Goal: Use online tool/utility: Utilize a website feature to perform a specific function

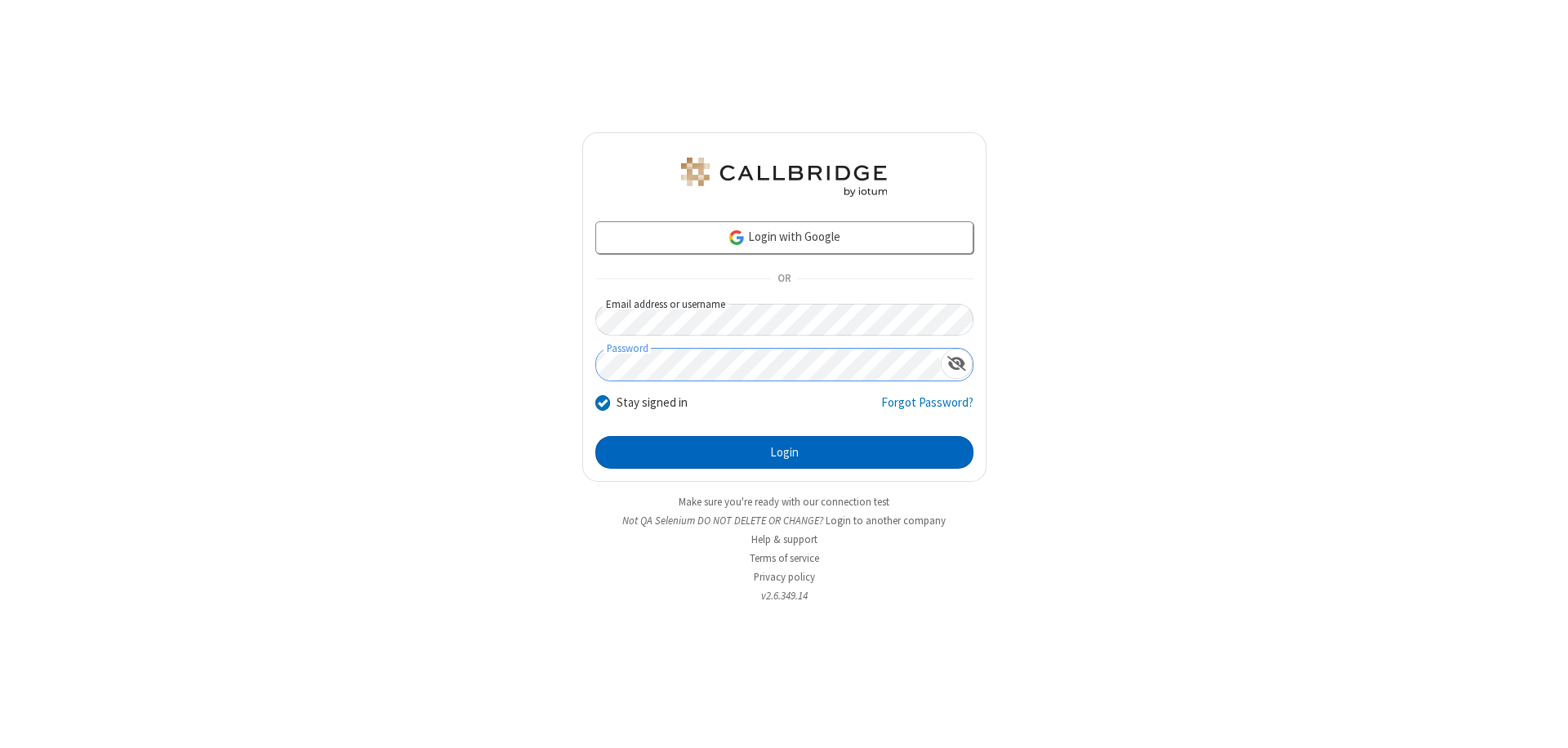
click at [784, 453] on button "Login" at bounding box center [784, 453] width 378 height 33
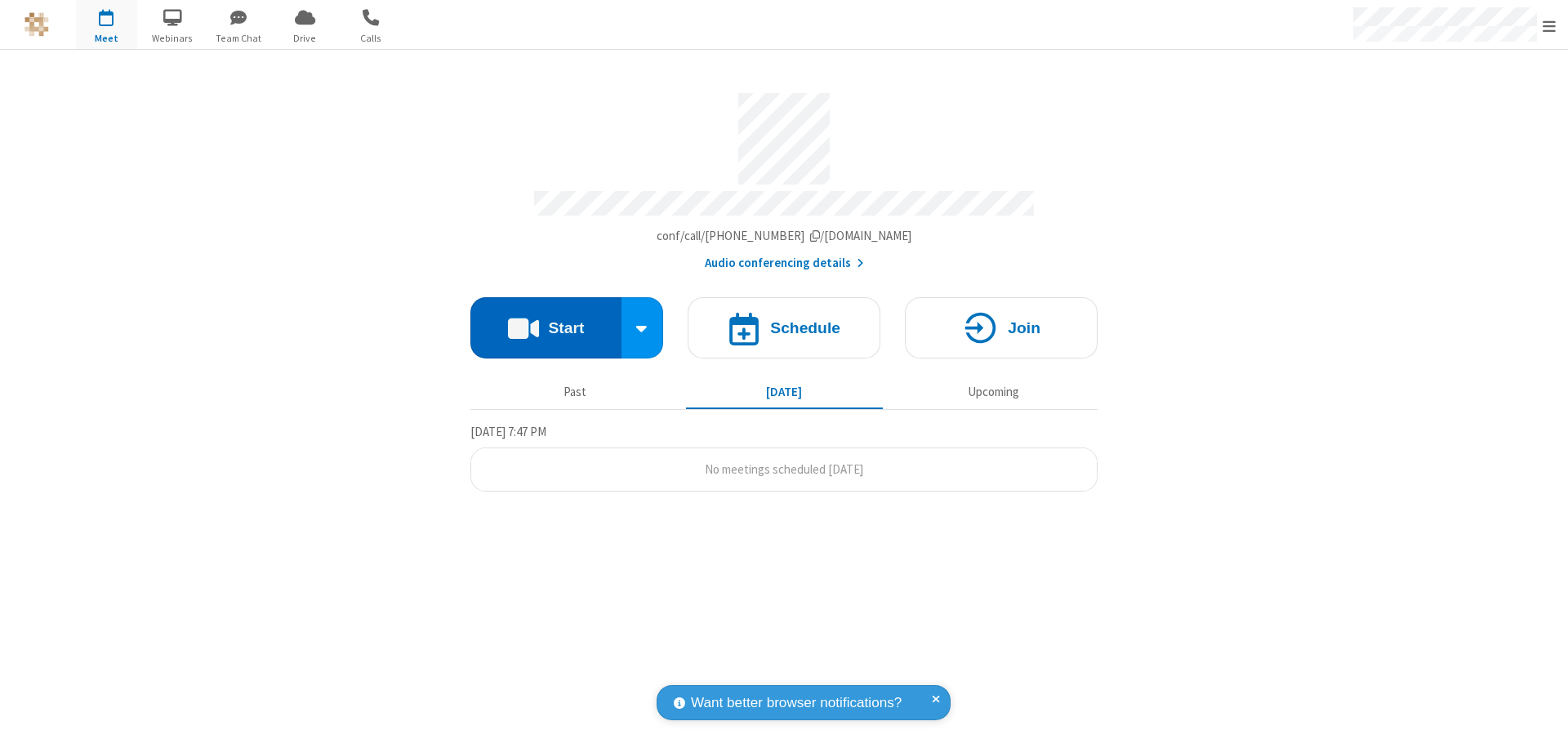
click at [545, 320] on button "Start" at bounding box center [545, 327] width 151 height 61
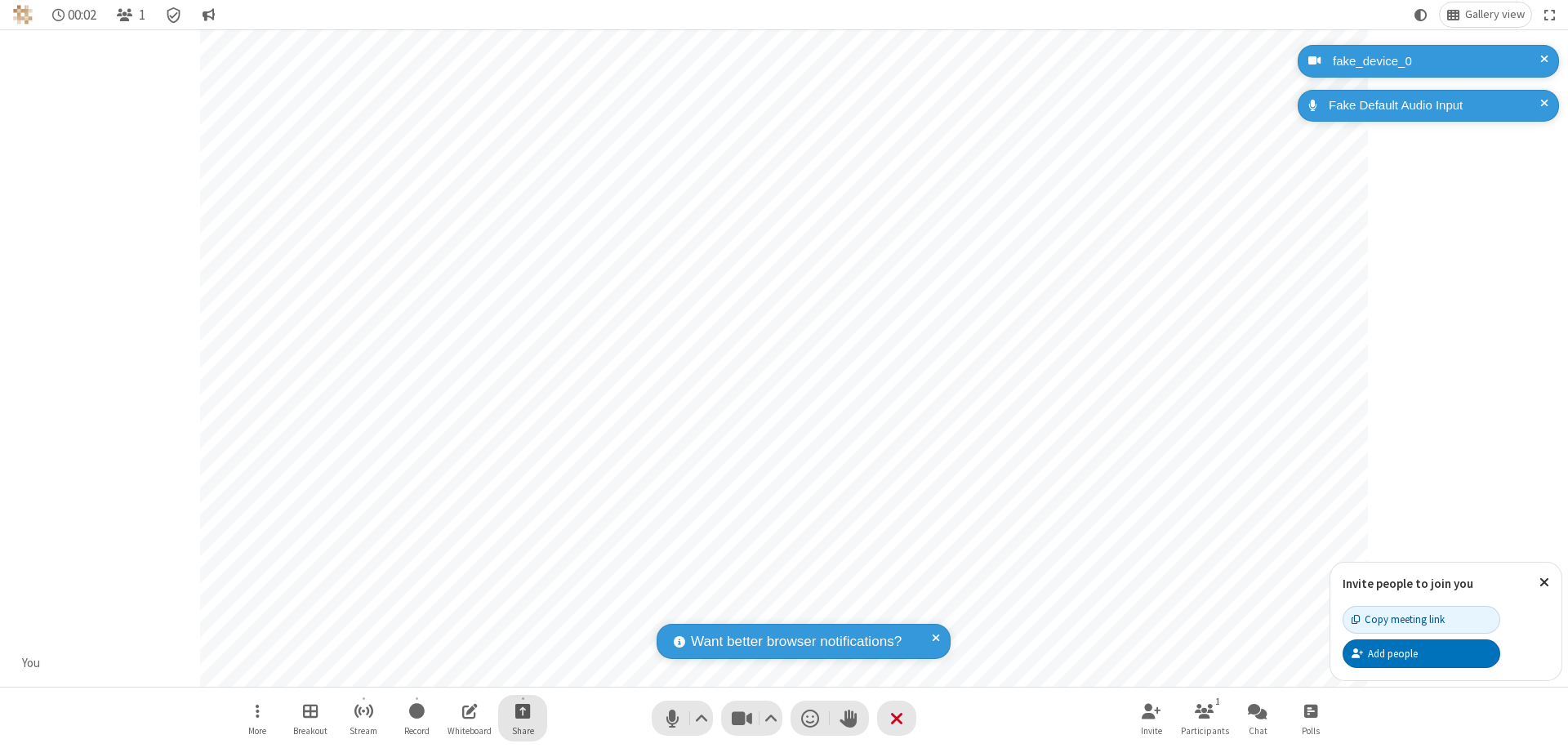
click at [523, 710] on span "Start sharing" at bounding box center [523, 710] width 16 height 20
click at [457, 642] on span "Present files & media" at bounding box center [457, 643] width 18 height 14
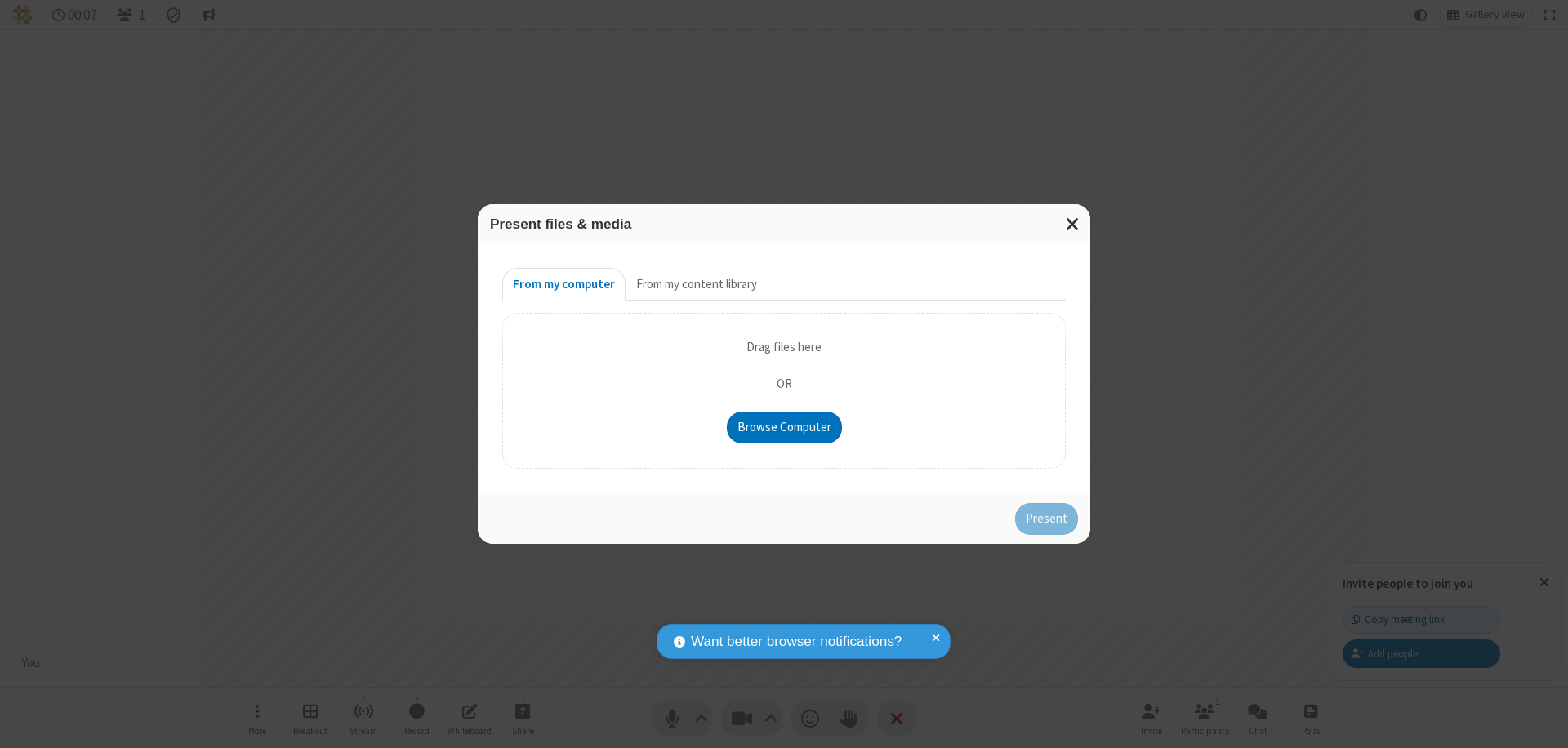
click at [695, 284] on button "From my content library" at bounding box center [697, 285] width 142 height 33
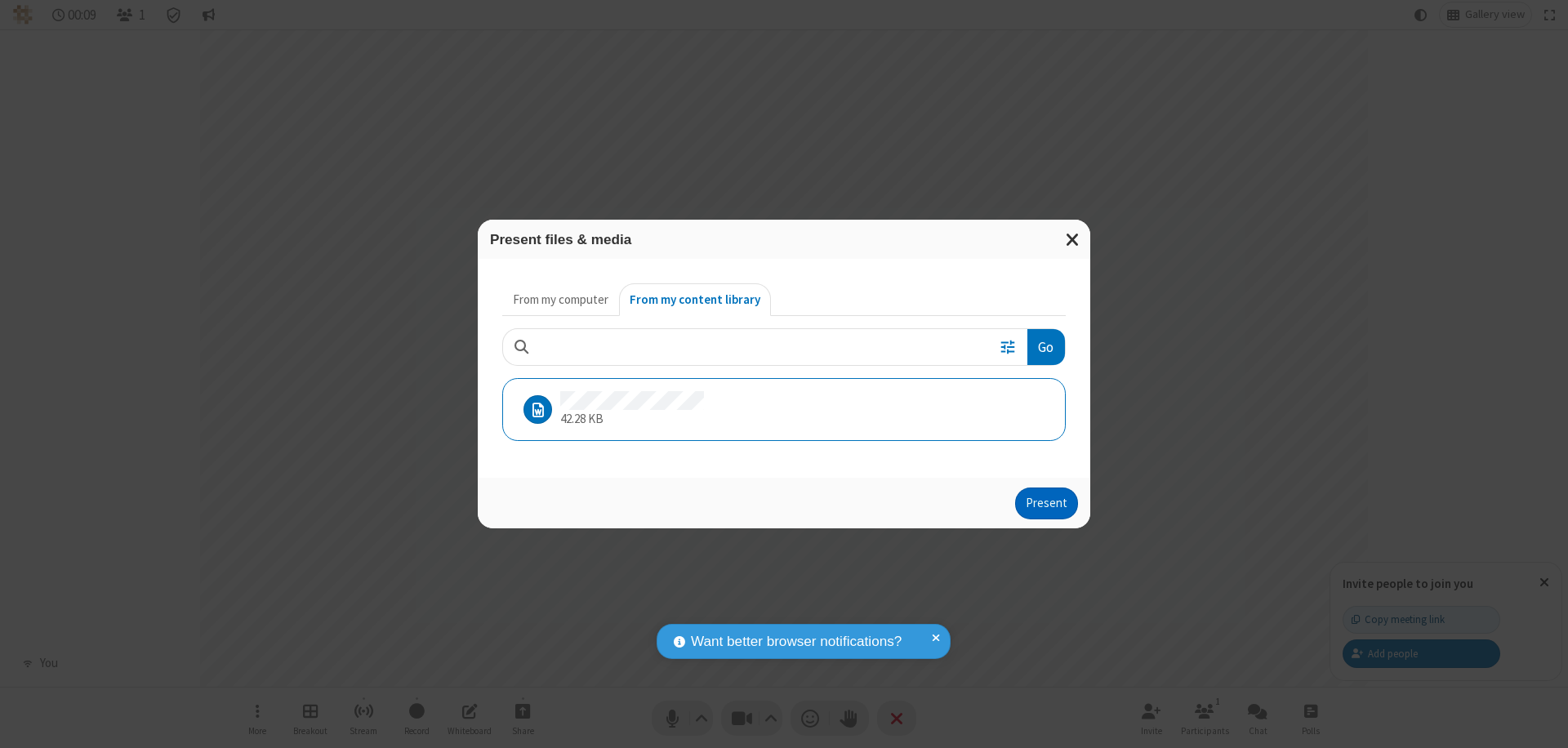
click at [1047, 503] on button "Present" at bounding box center [1046, 504] width 63 height 33
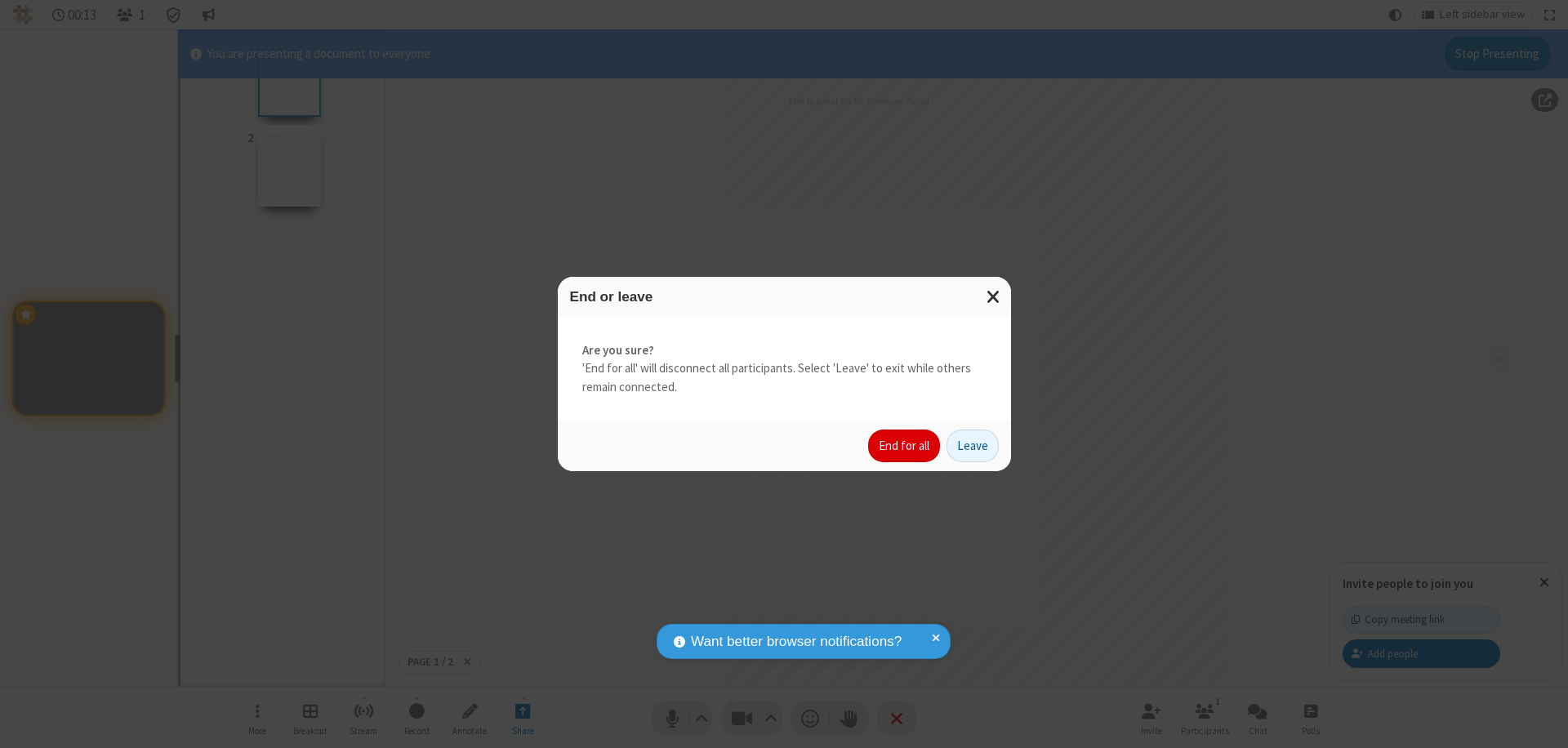
click at [904, 446] on button "End for all" at bounding box center [903, 446] width 72 height 33
